Goal: Information Seeking & Learning: Learn about a topic

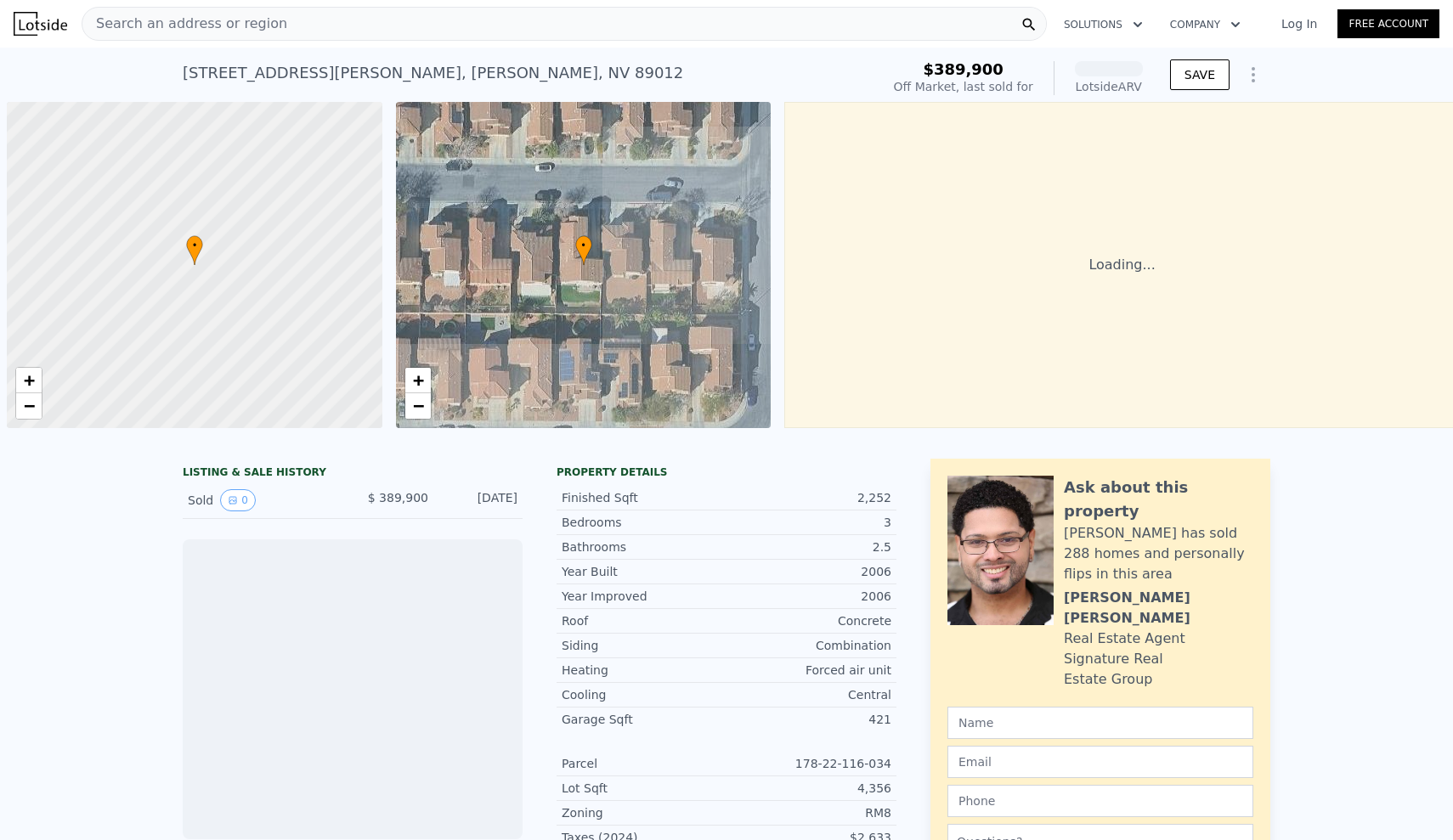
scroll to position [0, 7]
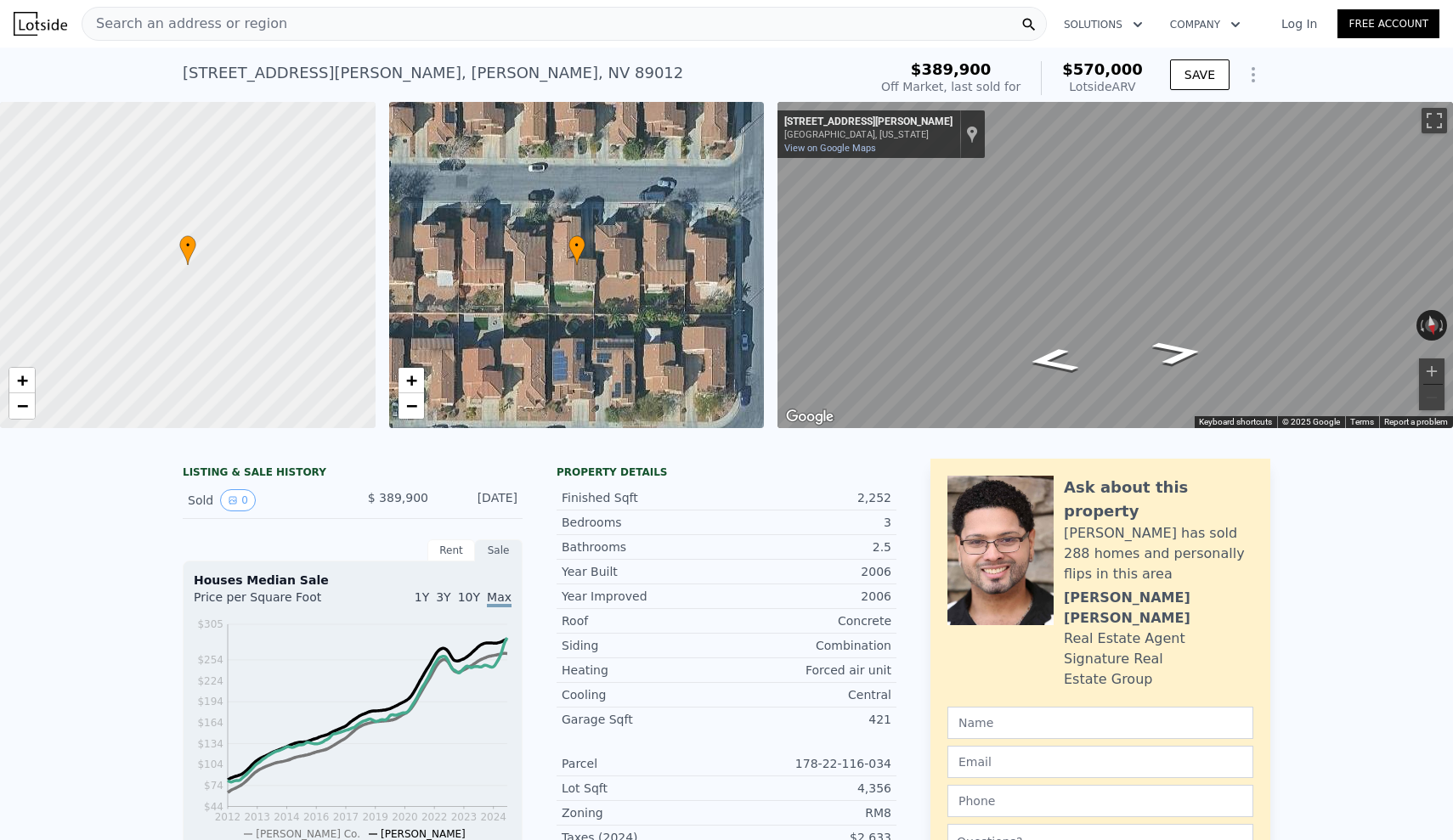
click at [160, 27] on span "Search an address or region" at bounding box center [185, 24] width 205 height 21
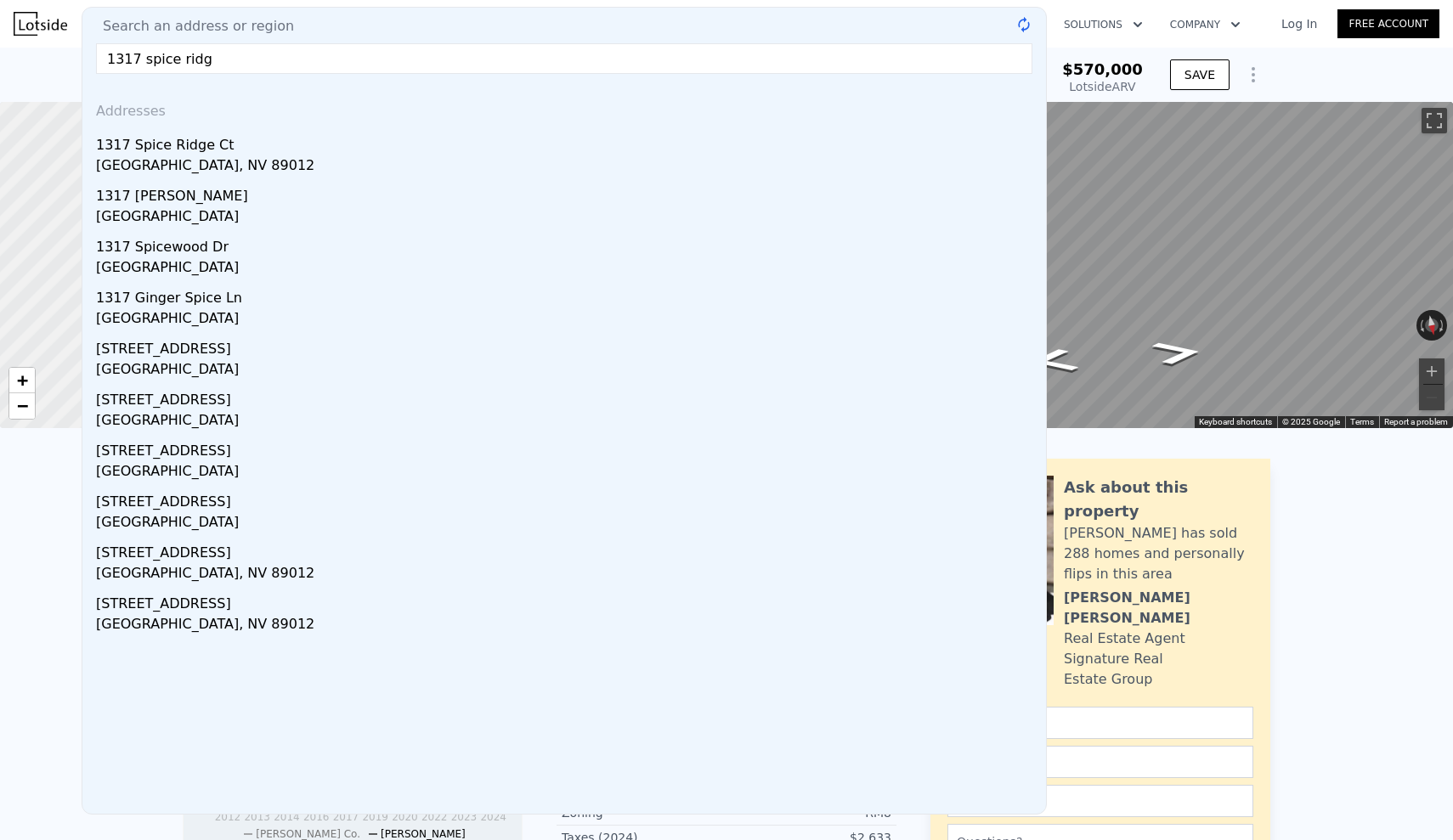
type input "1317 spice ridge"
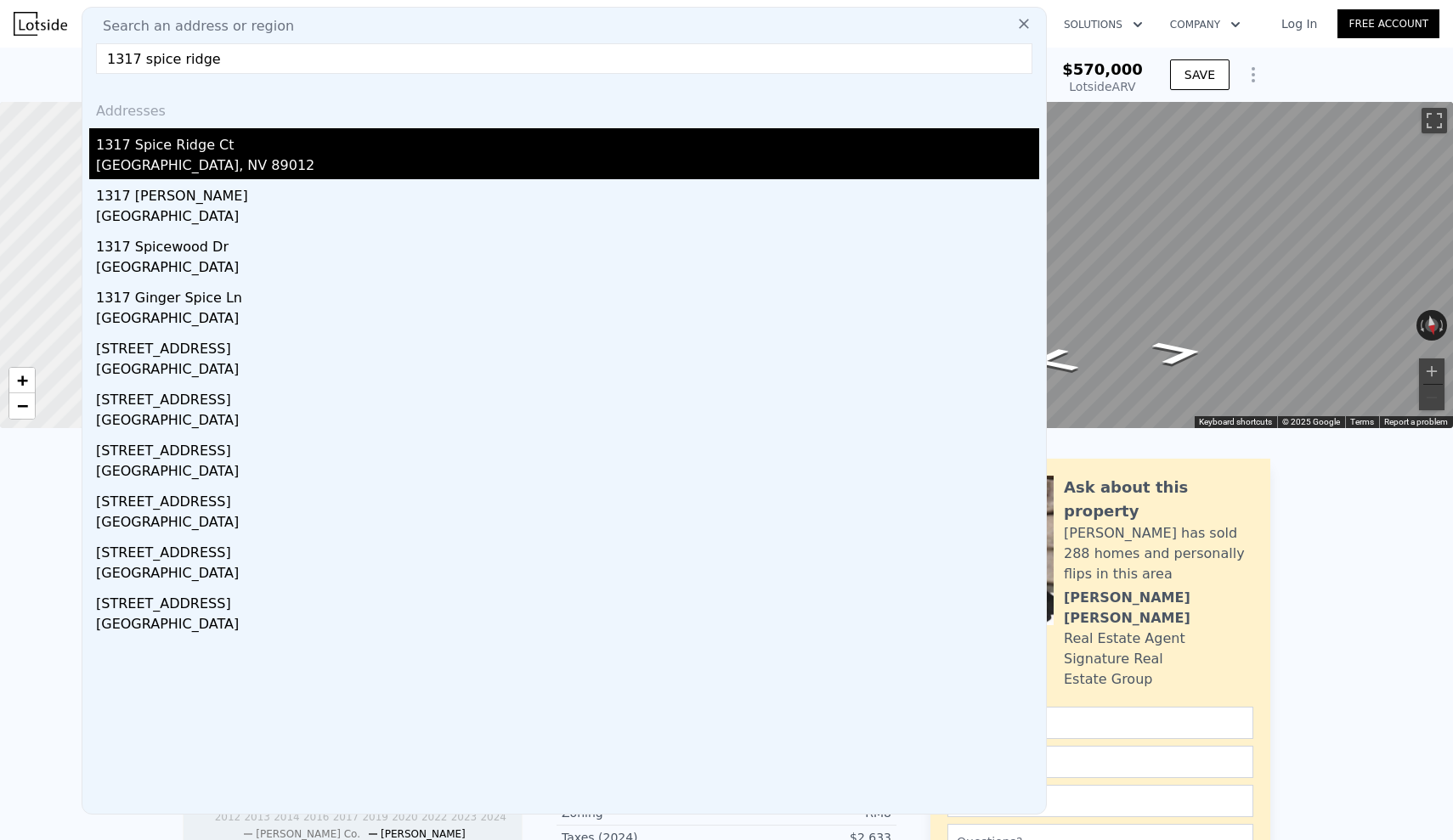
click at [146, 142] on div "1317 Spice Ridge Ct" at bounding box center [568, 142] width 943 height 28
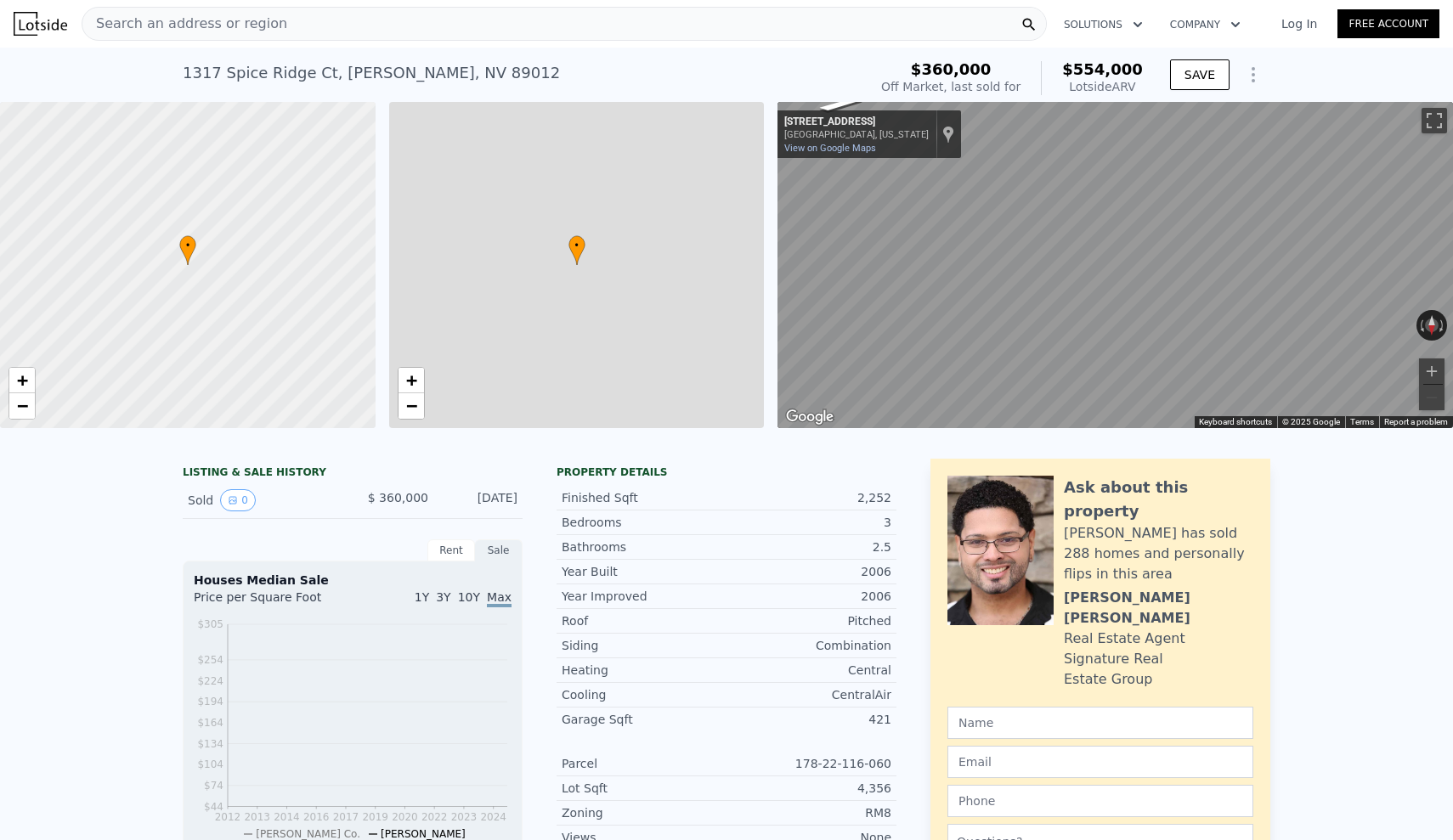
scroll to position [0, 7]
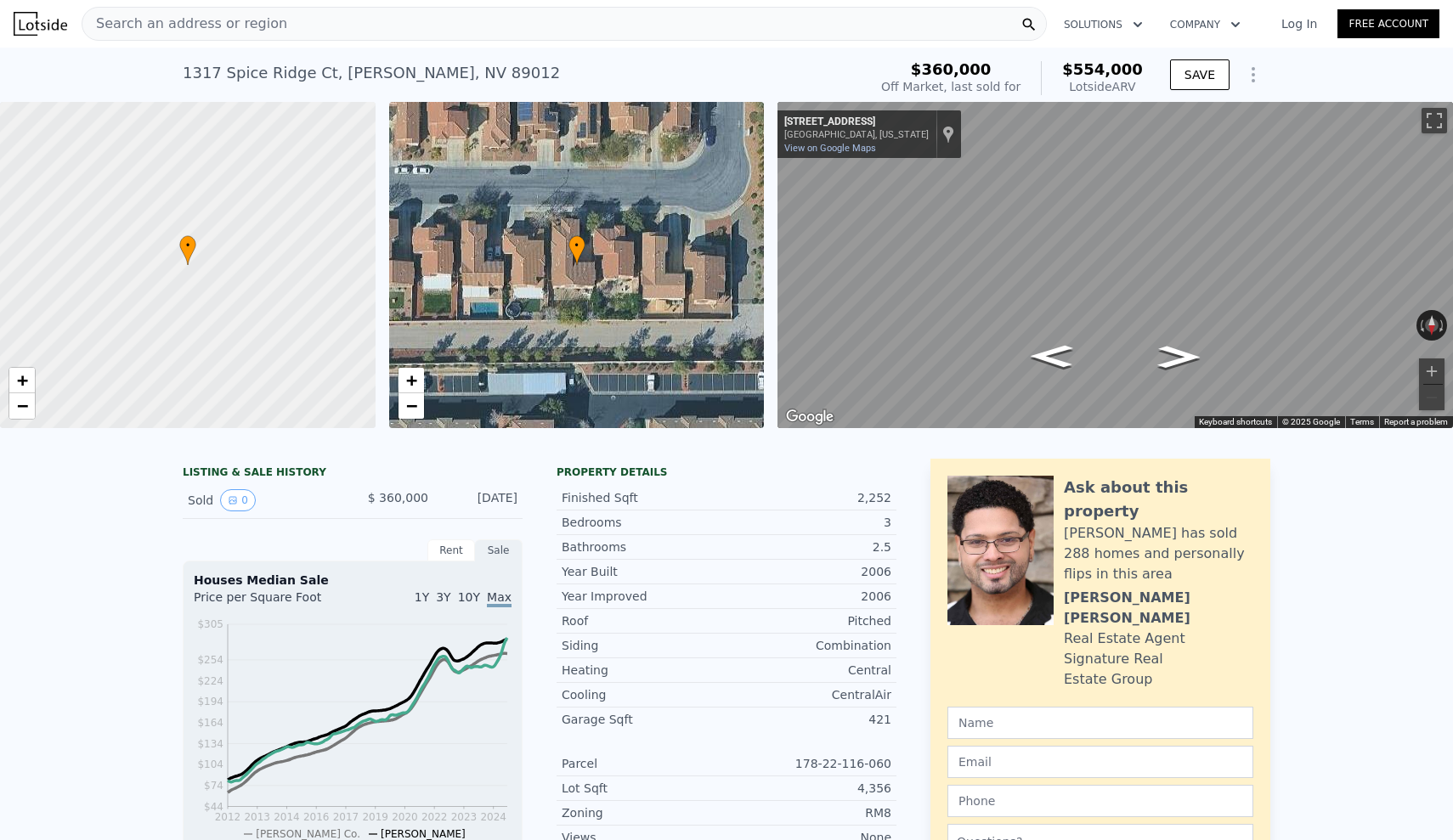
click at [343, 33] on div "Search an address or region" at bounding box center [564, 23] width 965 height 34
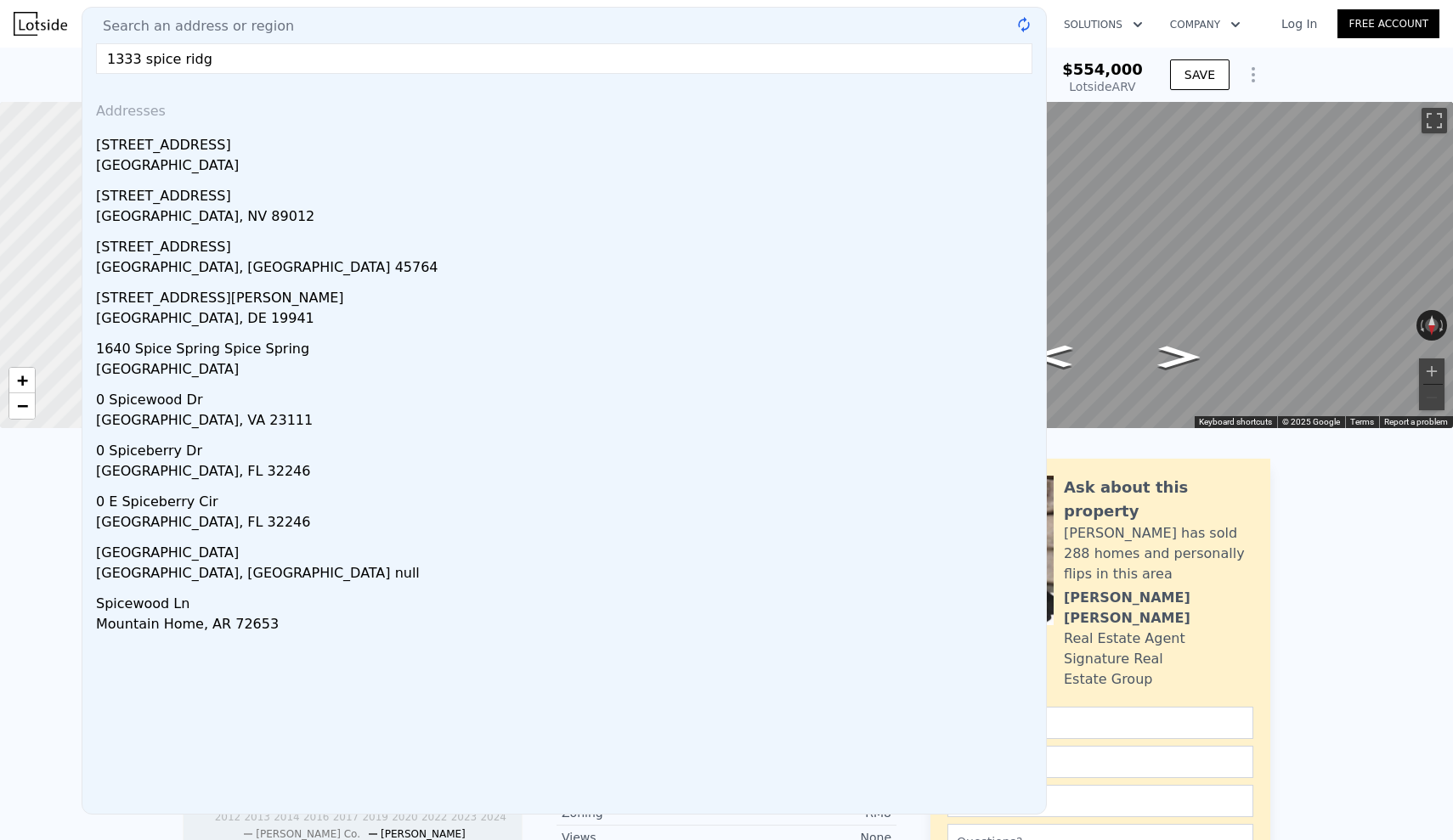
type input "1333 spice ridge"
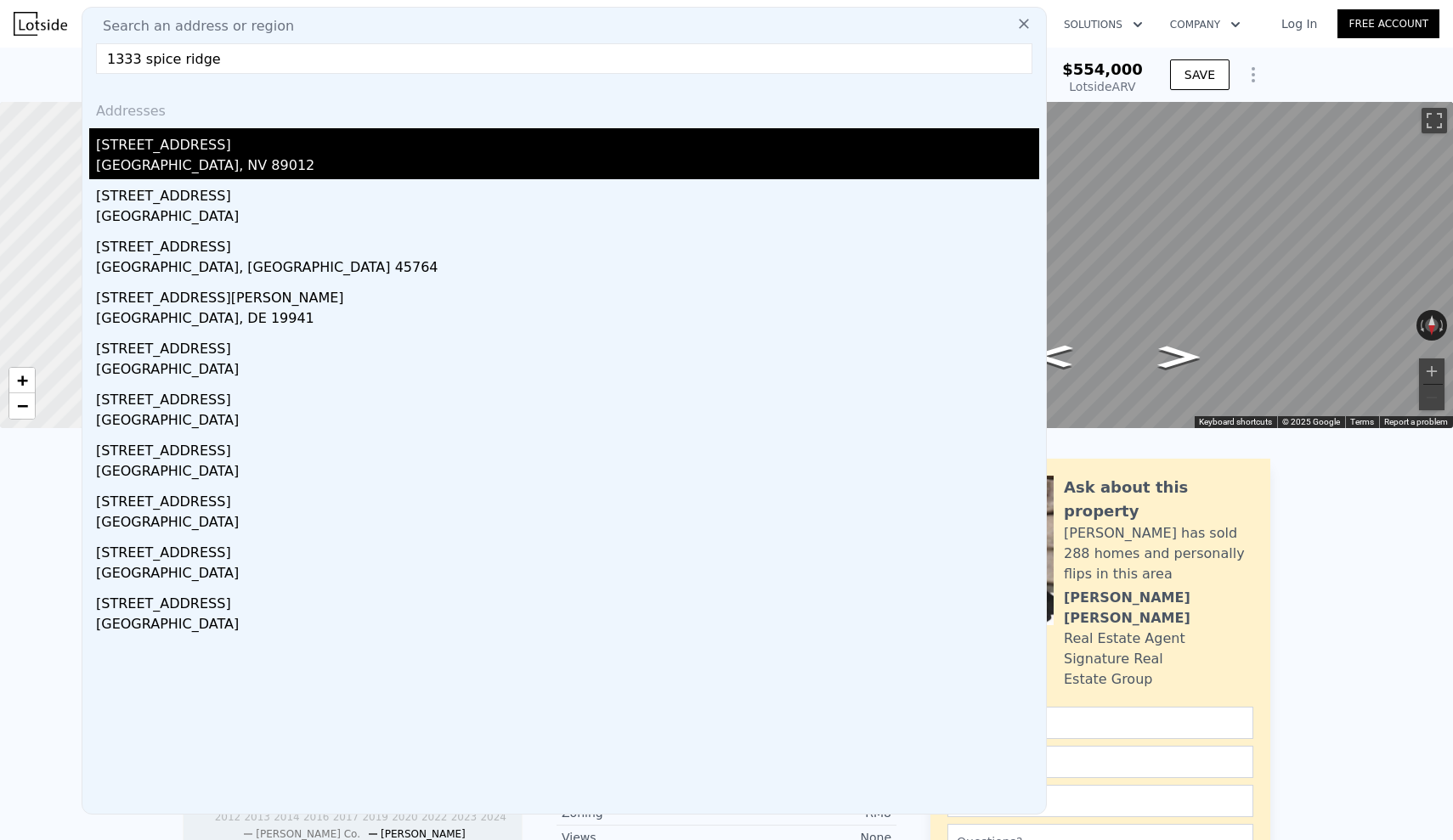
click at [217, 145] on div "[STREET_ADDRESS]" at bounding box center [568, 142] width 943 height 28
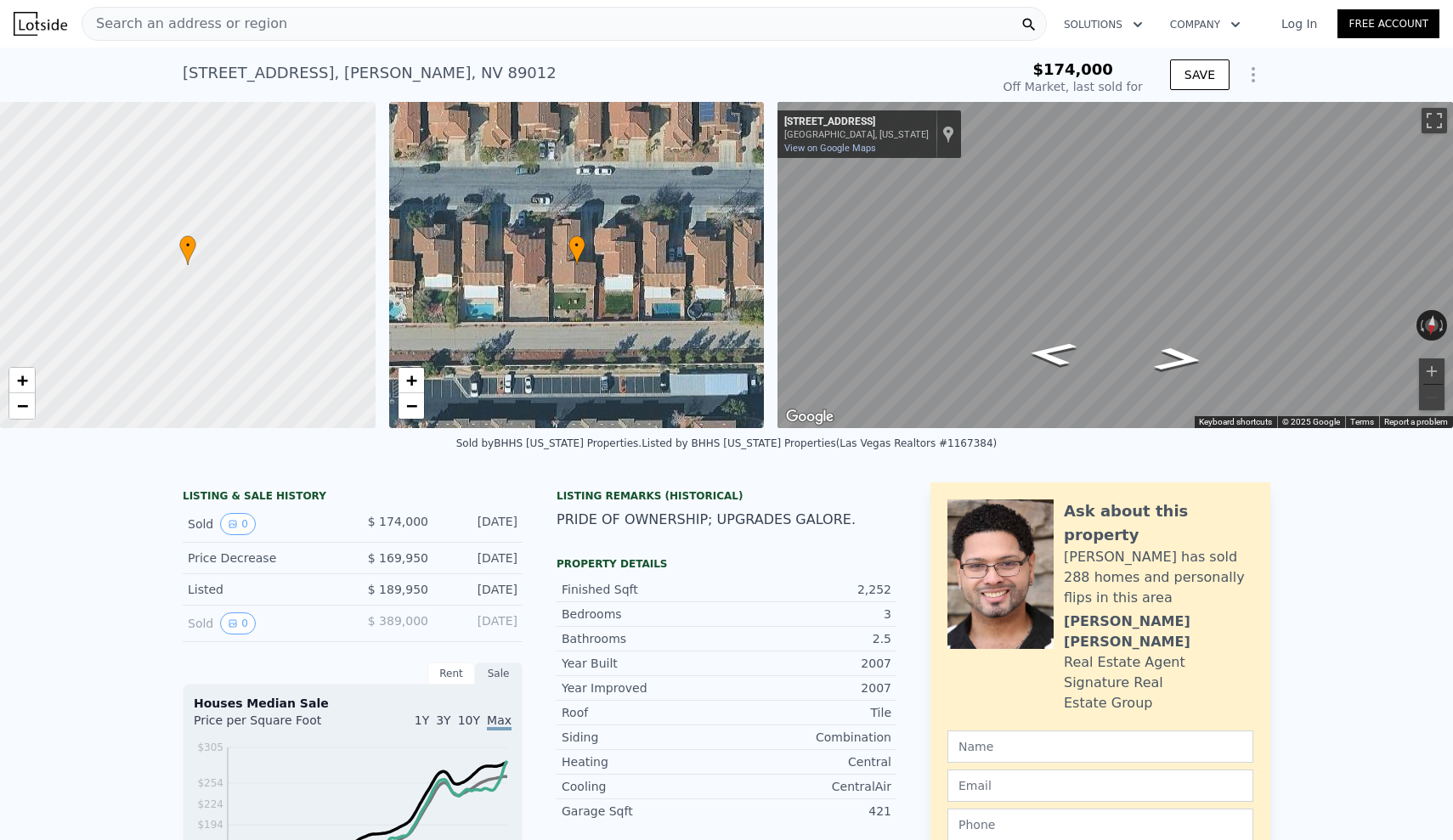
click at [182, 25] on span "Search an address or region" at bounding box center [185, 24] width 205 height 21
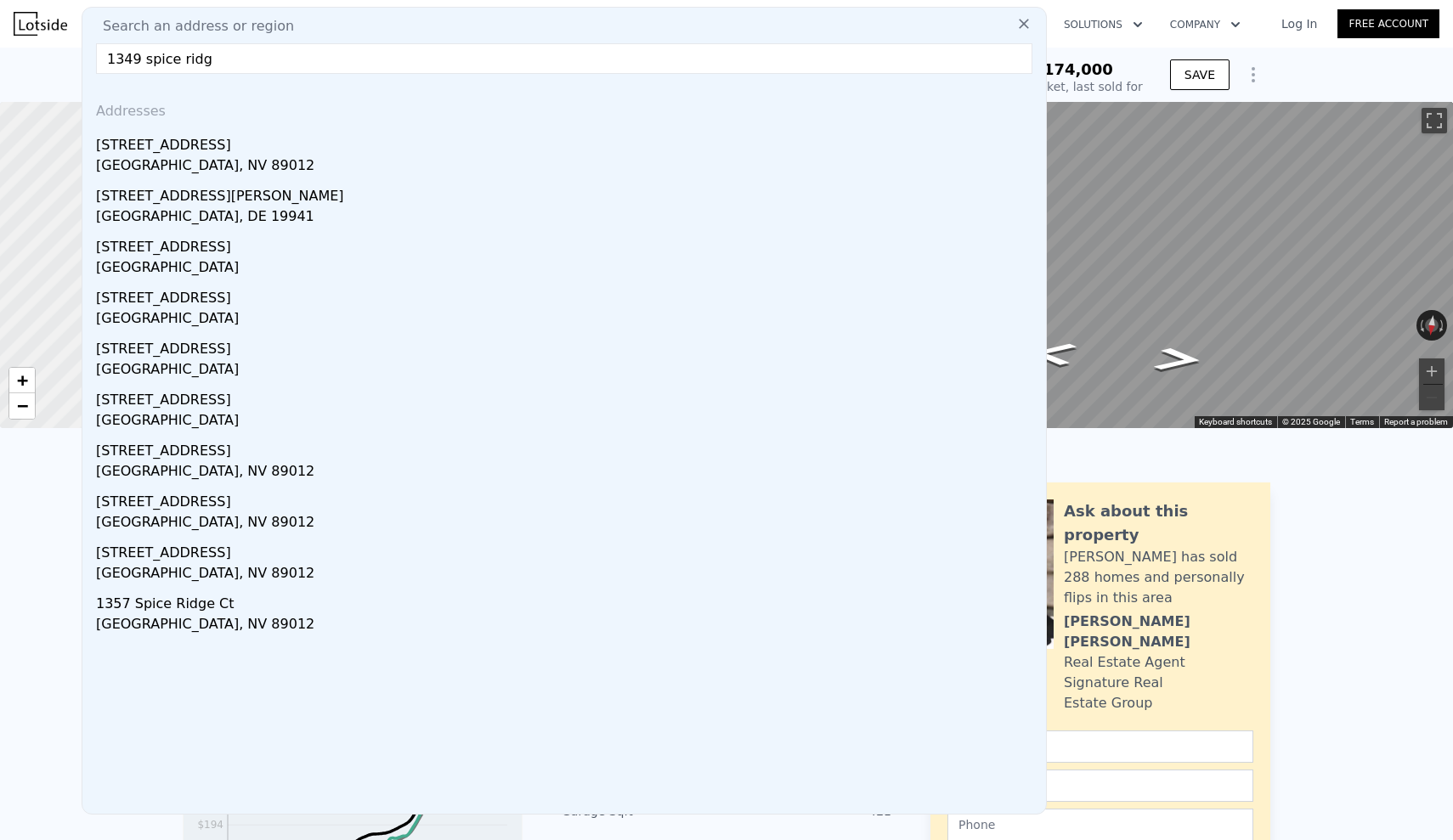
type input "1349 spice ridge"
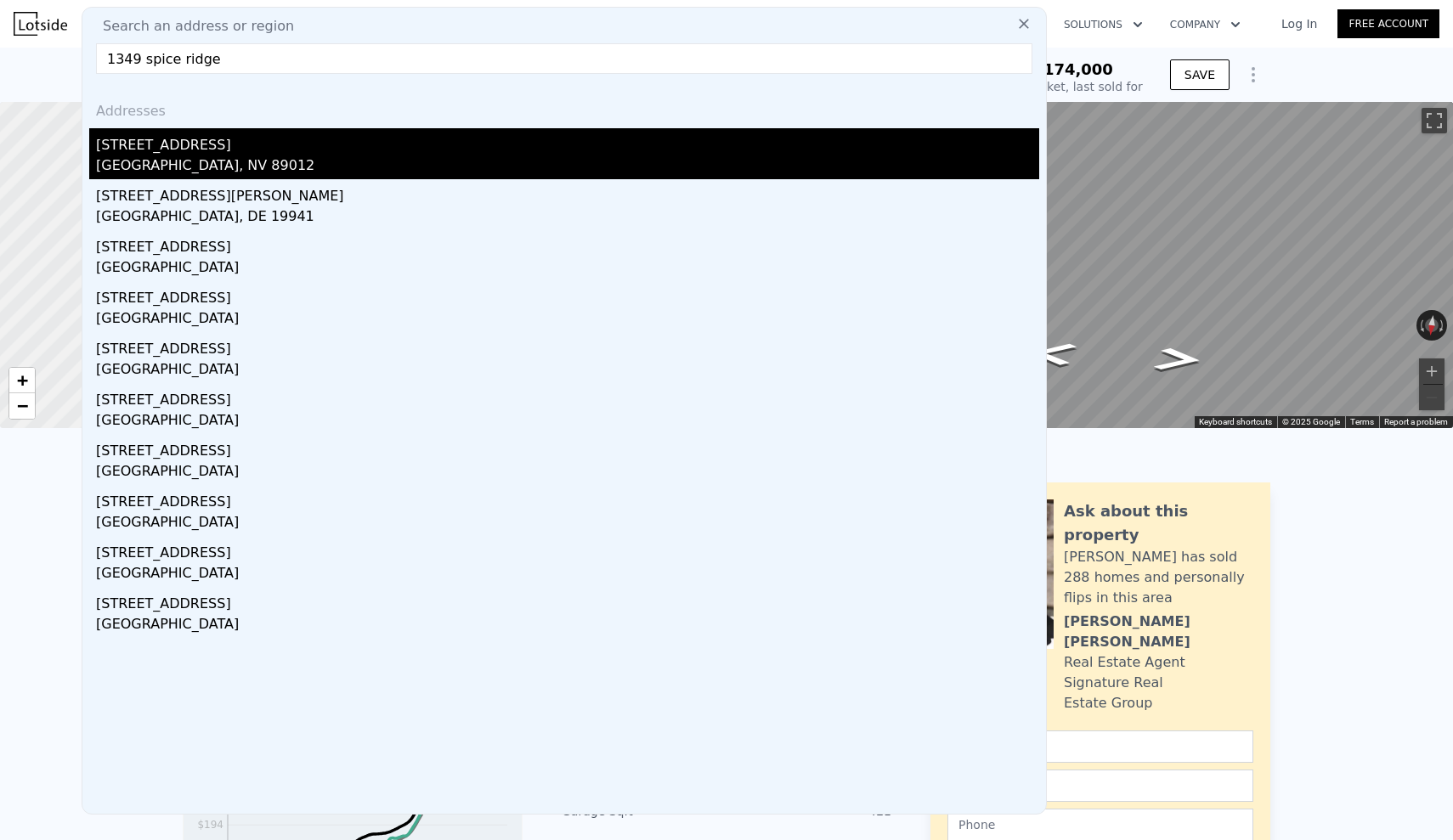
click at [172, 157] on div "[GEOGRAPHIC_DATA], NV 89012" at bounding box center [568, 168] width 943 height 24
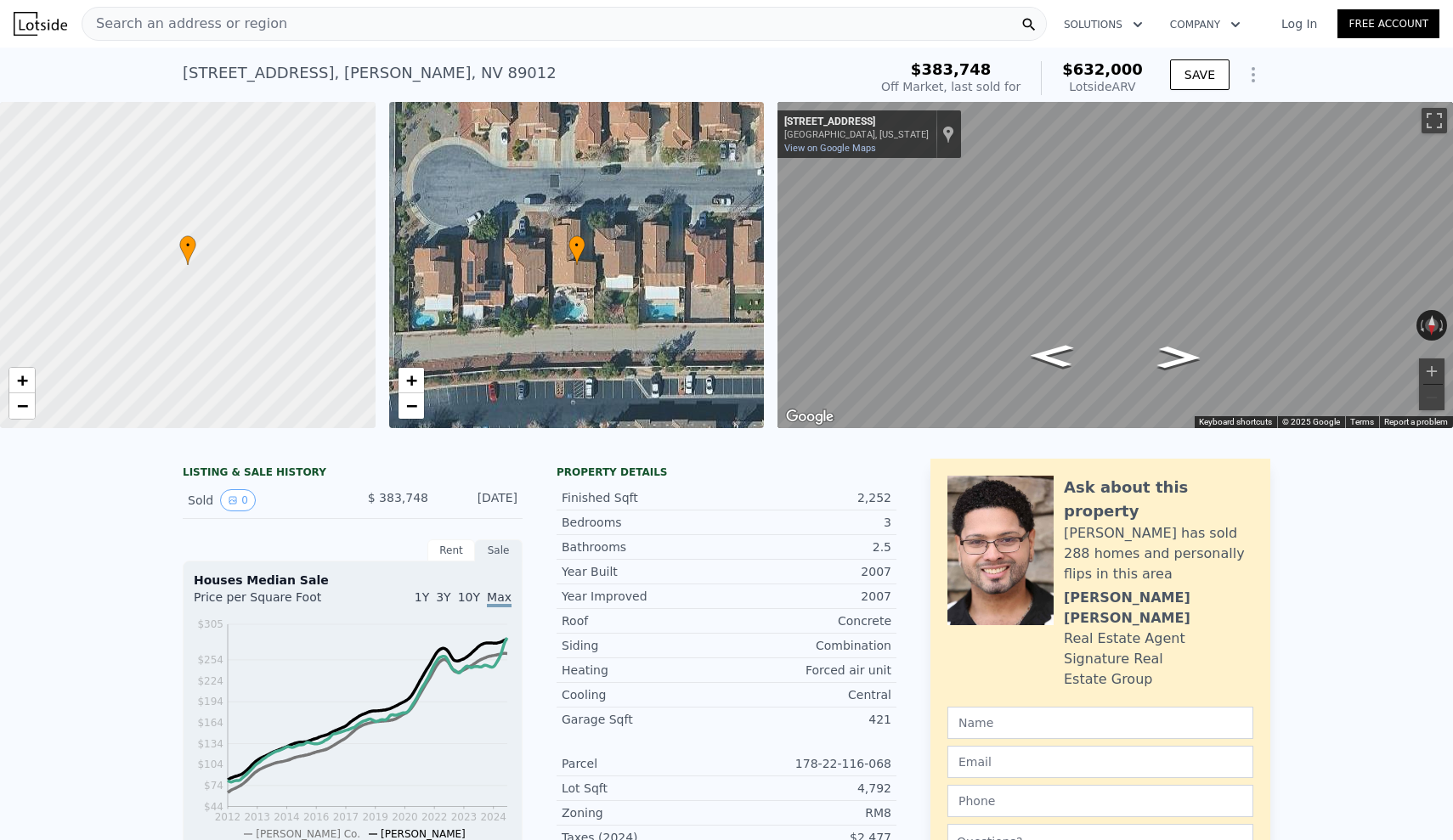
click at [331, 17] on div "Search an address or region" at bounding box center [564, 23] width 965 height 34
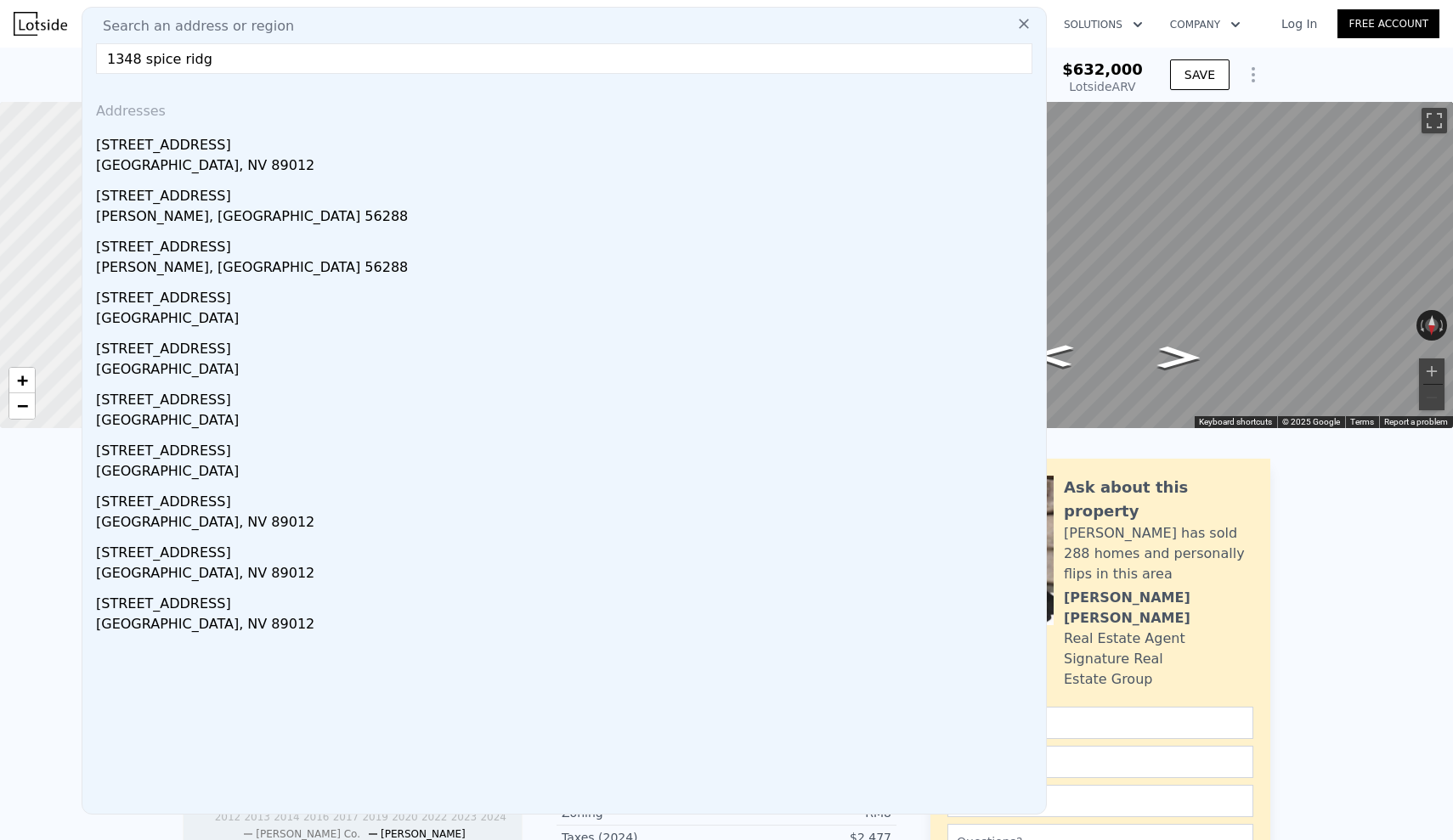
type input "1348 spice ridge"
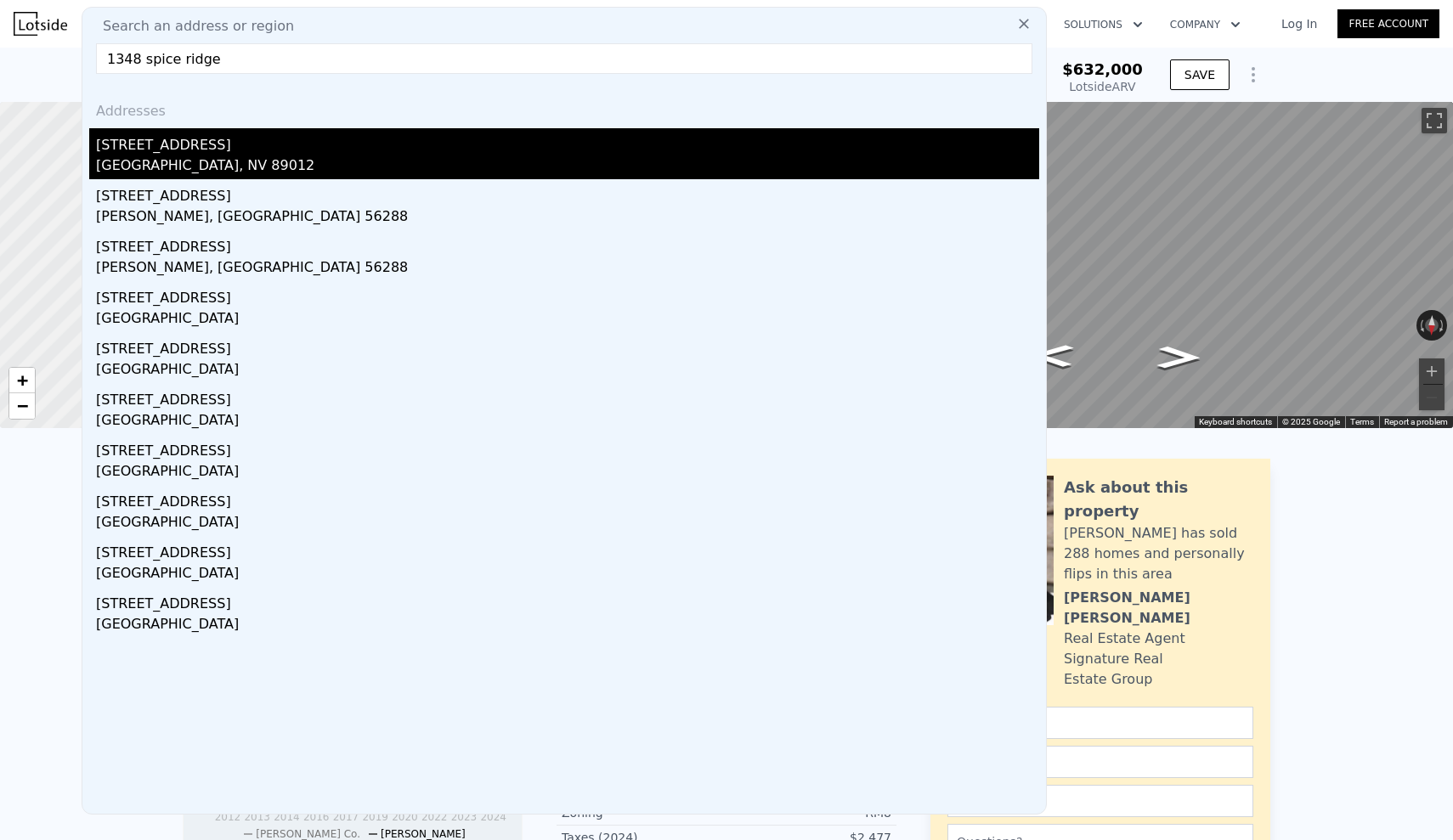
click at [233, 159] on div "[GEOGRAPHIC_DATA], NV 89012" at bounding box center [568, 168] width 943 height 24
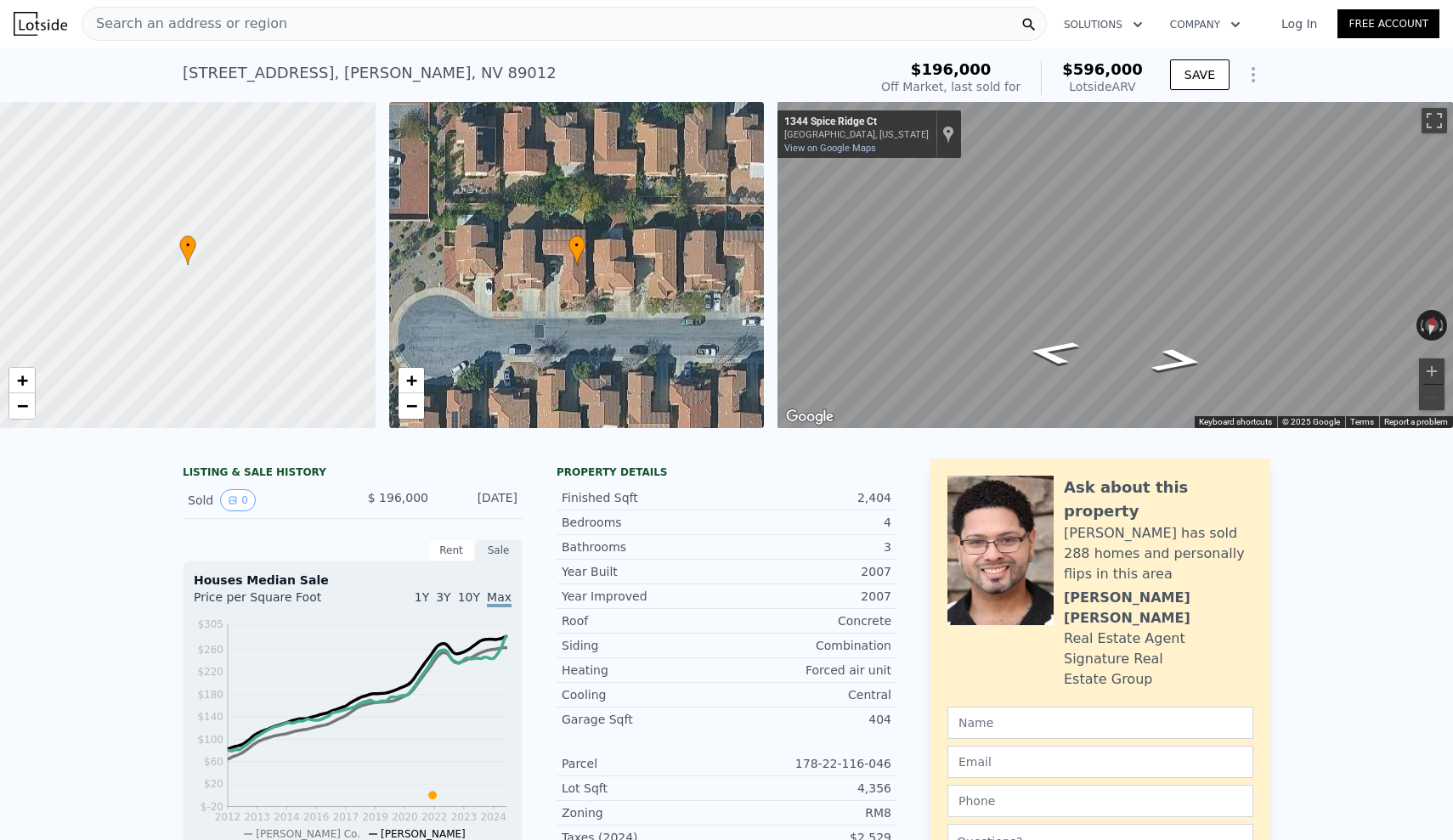
click at [330, 8] on div "Search an address or region" at bounding box center [564, 23] width 965 height 34
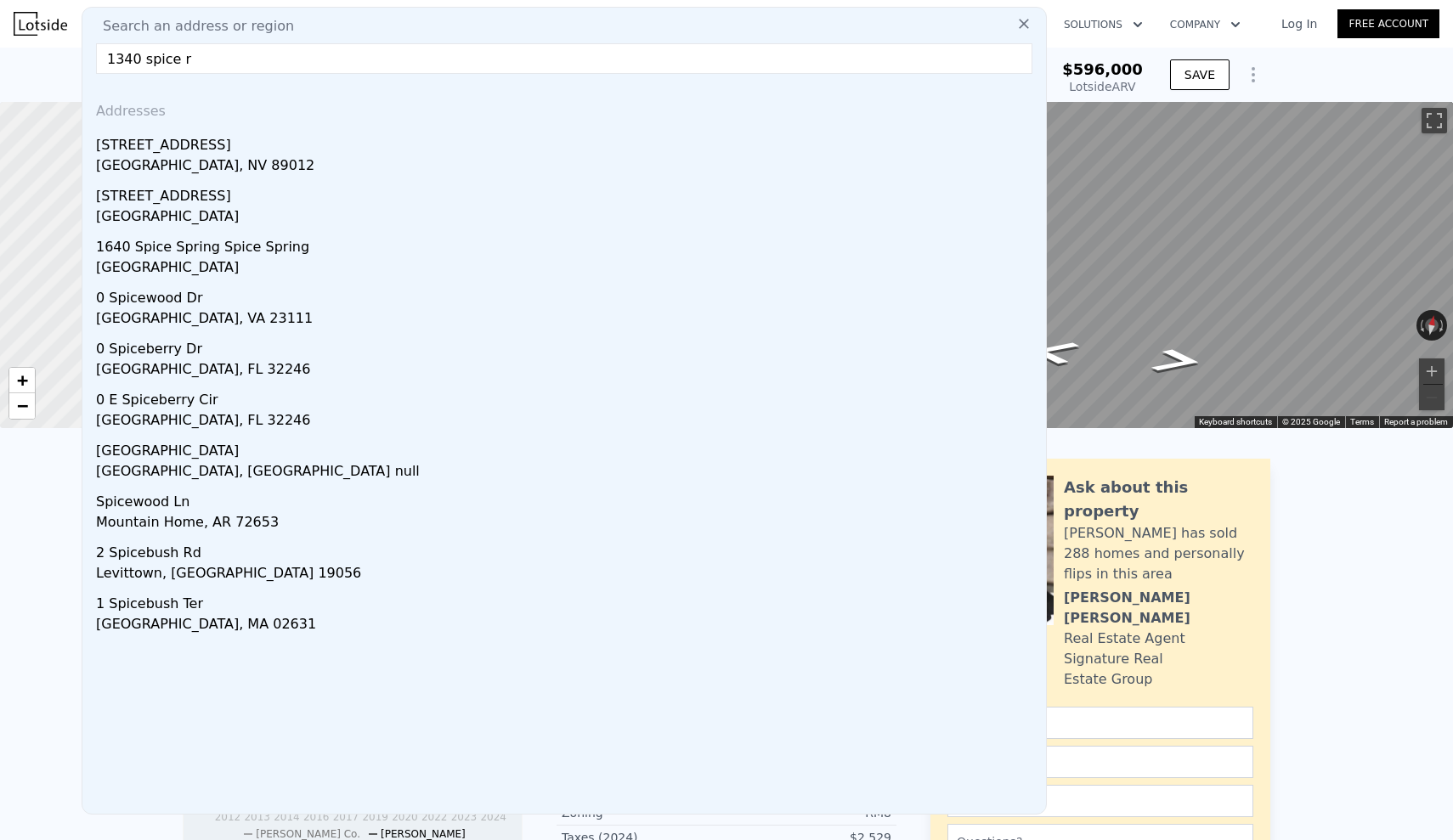
type input "1340 spice ri"
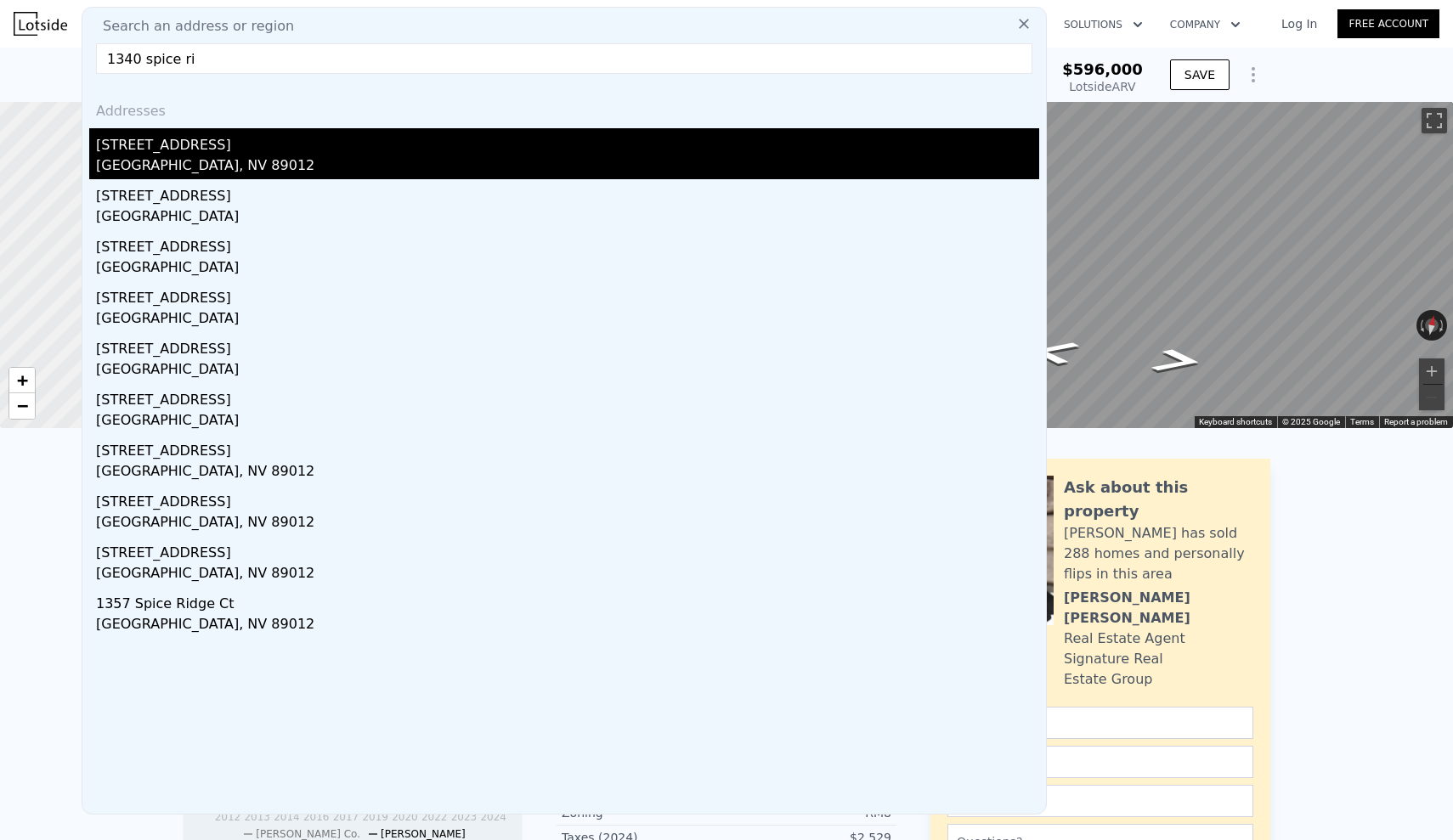
click at [285, 160] on div "[GEOGRAPHIC_DATA], NV 89012" at bounding box center [568, 168] width 943 height 24
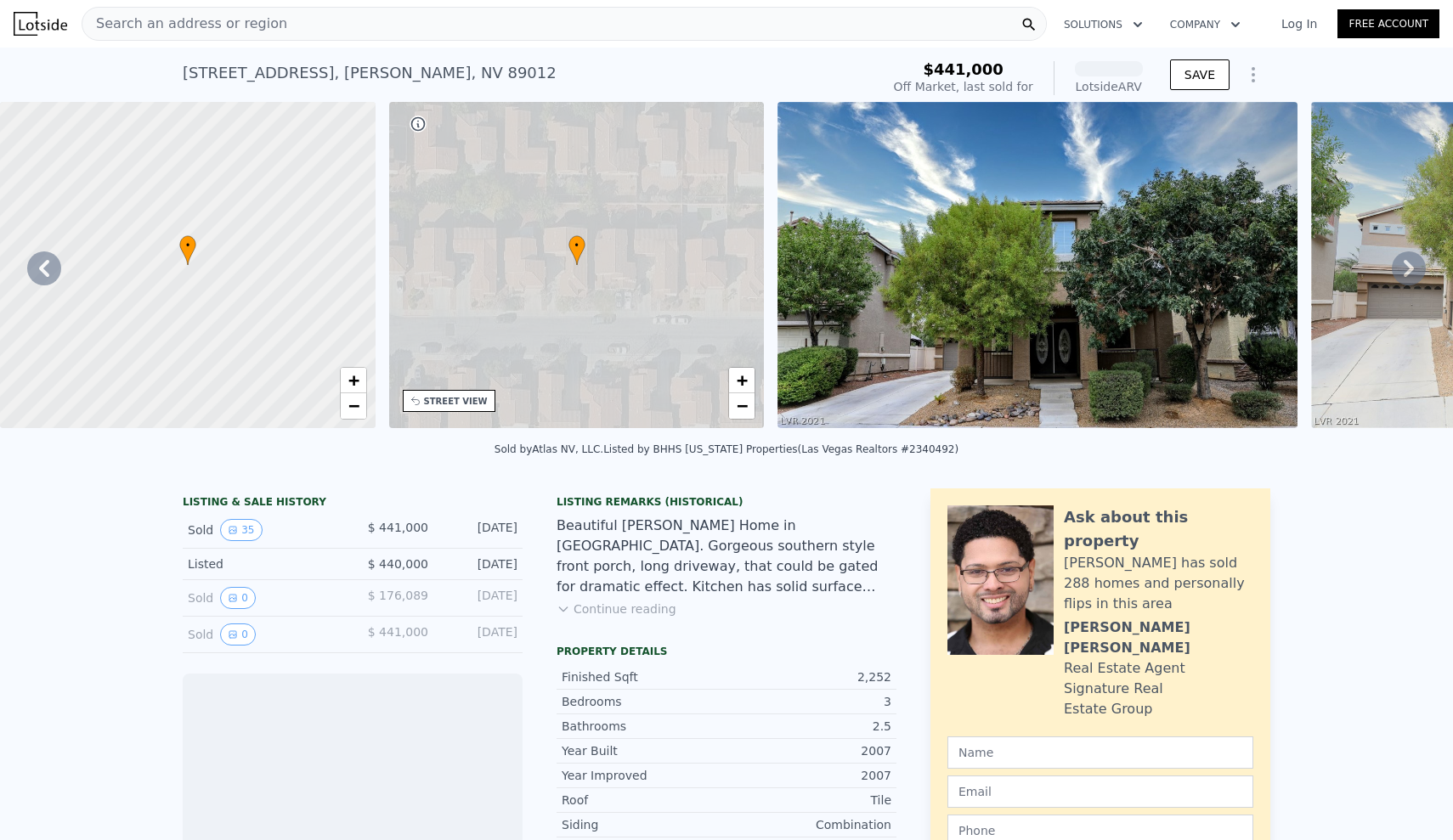
scroll to position [0, 396]
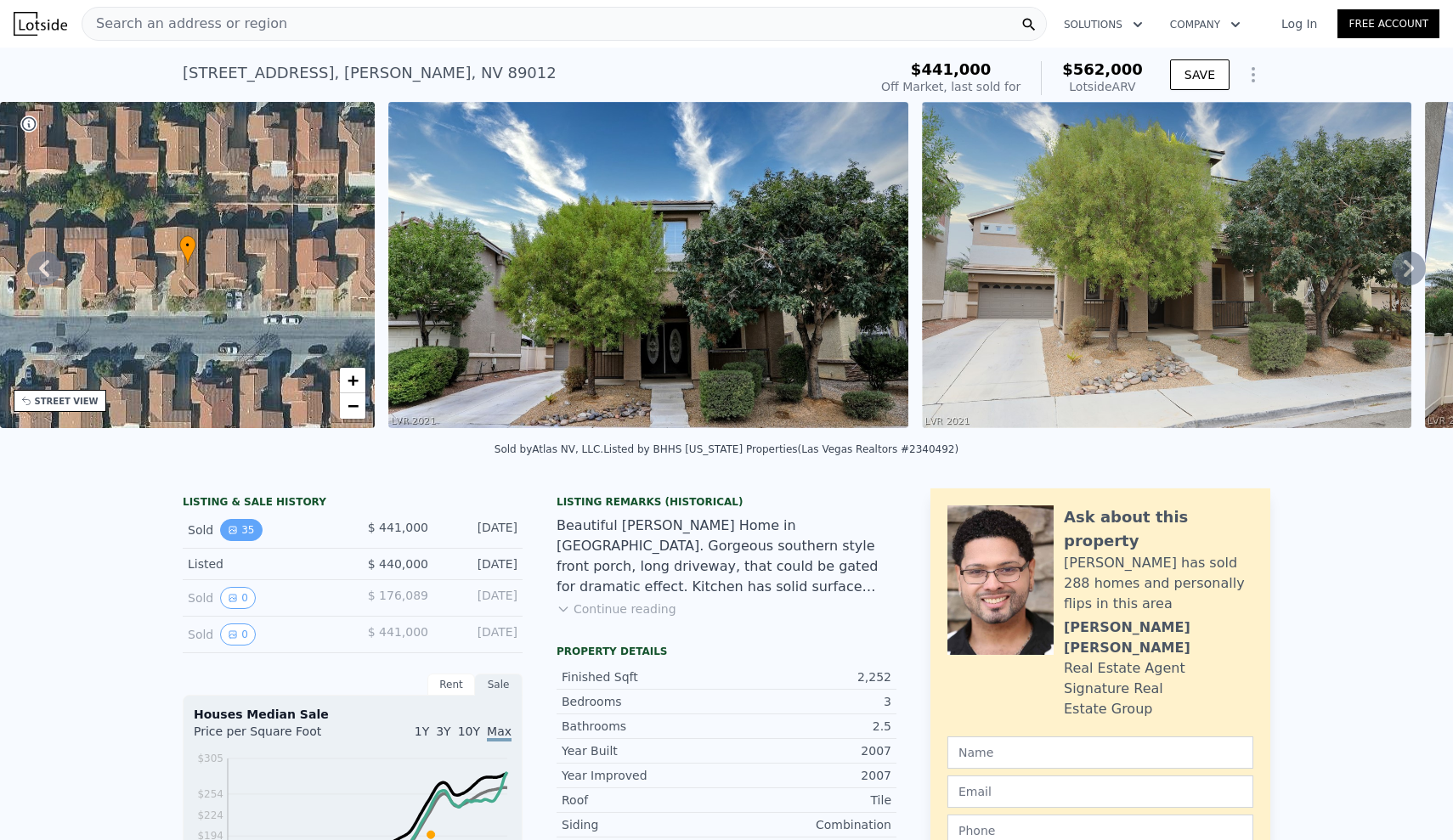
click at [243, 530] on button "35" at bounding box center [241, 530] width 41 height 22
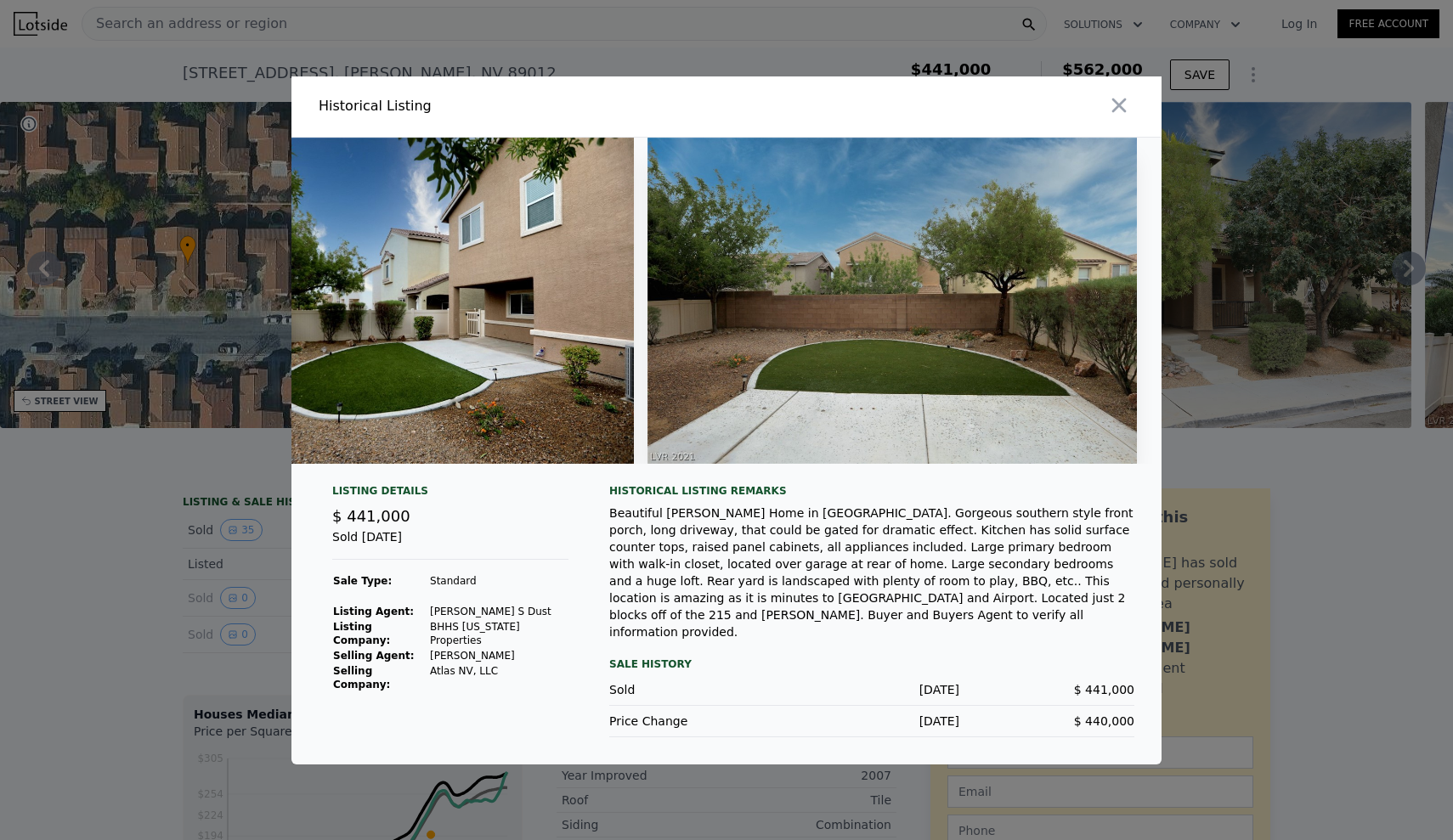
scroll to position [0, 16192]
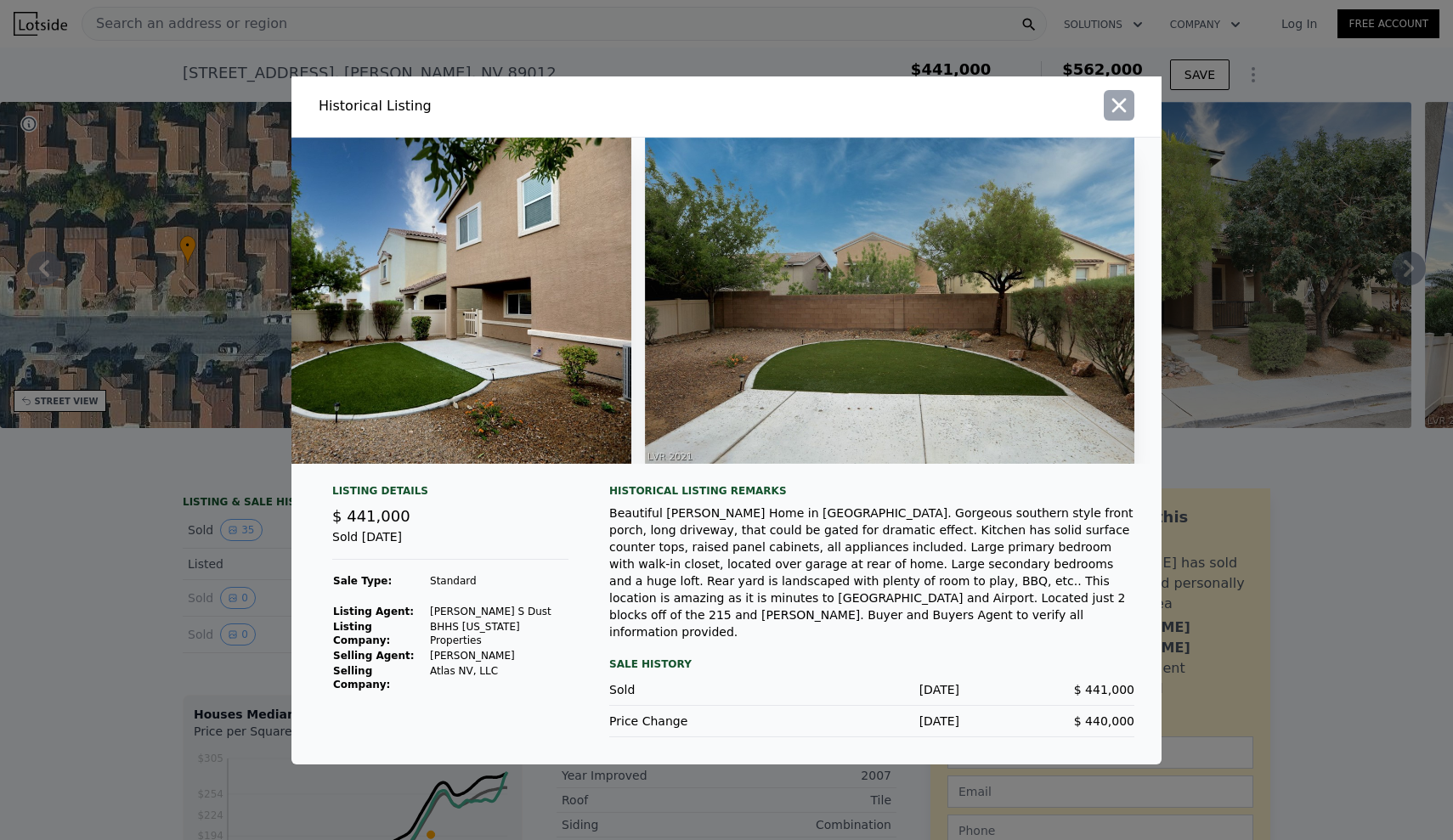
click at [1120, 100] on icon "button" at bounding box center [1119, 106] width 24 height 24
